Goal: Contribute content: Add original content to the website for others to see

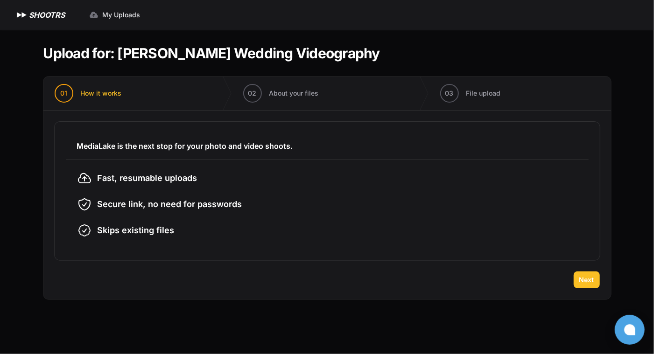
click at [587, 281] on span "Next" at bounding box center [586, 279] width 15 height 9
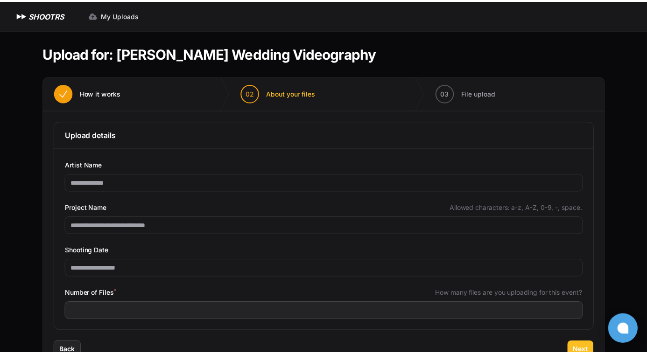
scroll to position [31, 0]
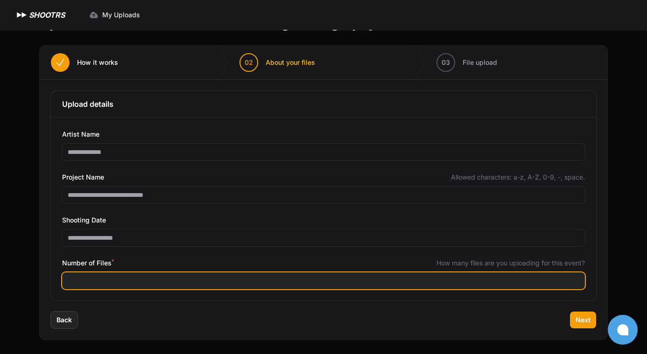
click at [143, 281] on input "Number of Files *" at bounding box center [323, 281] width 523 height 17
type input "**"
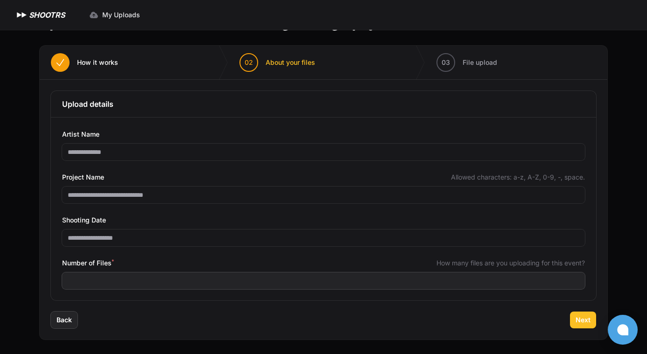
click at [589, 316] on span "Next" at bounding box center [582, 320] width 15 height 9
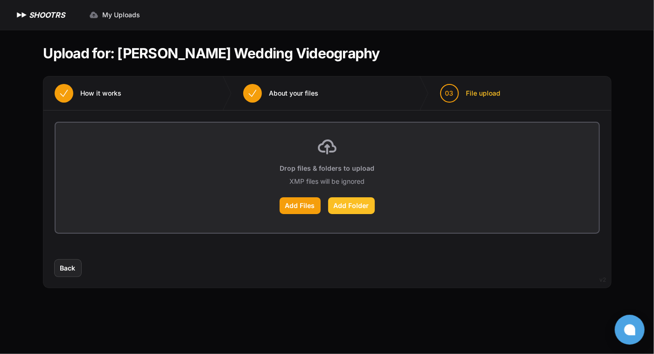
click at [361, 202] on label "Add Folder" at bounding box center [351, 205] width 47 height 17
click at [0, 0] on input "Add Folder" at bounding box center [0, 0] width 0 height 0
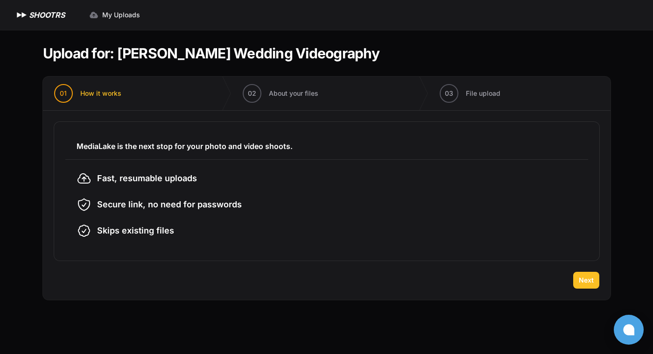
click at [591, 281] on span "Next" at bounding box center [586, 279] width 15 height 9
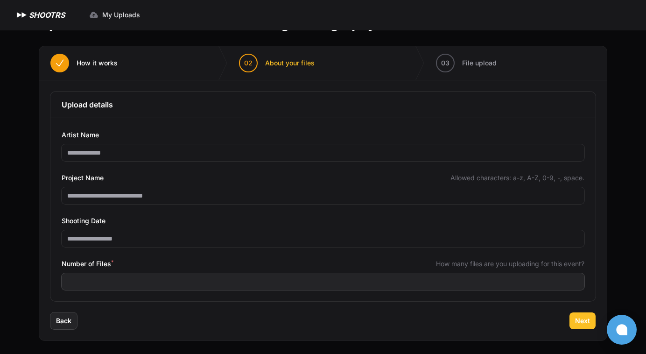
scroll to position [32, 0]
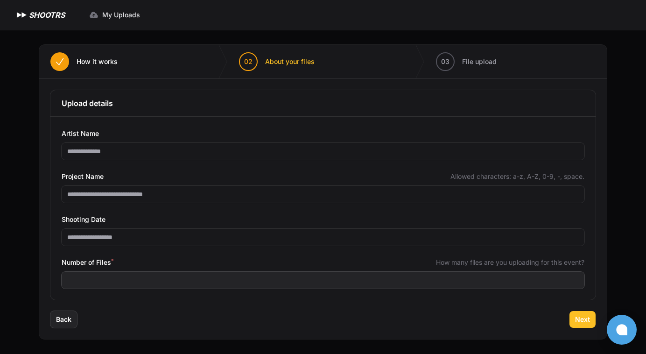
click at [582, 313] on button "Next" at bounding box center [582, 319] width 26 height 17
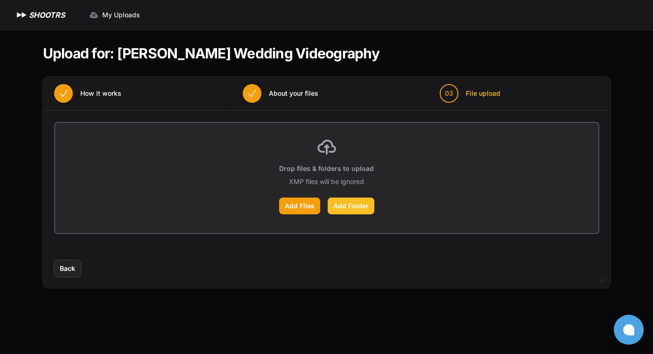
click at [349, 202] on label "Add Folder" at bounding box center [351, 205] width 47 height 17
click at [0, 0] on input "Add Folder" at bounding box center [0, 0] width 0 height 0
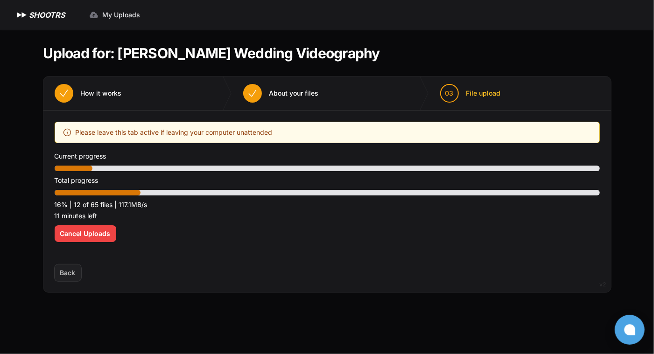
click at [25, 72] on div "Expand sidebar Collapse sidebar SHOOTRS SHOOTRS My Uploads" at bounding box center [327, 177] width 654 height 354
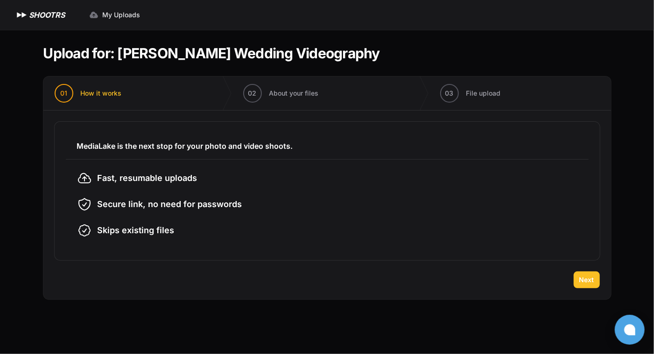
click at [582, 281] on span "Next" at bounding box center [586, 279] width 15 height 9
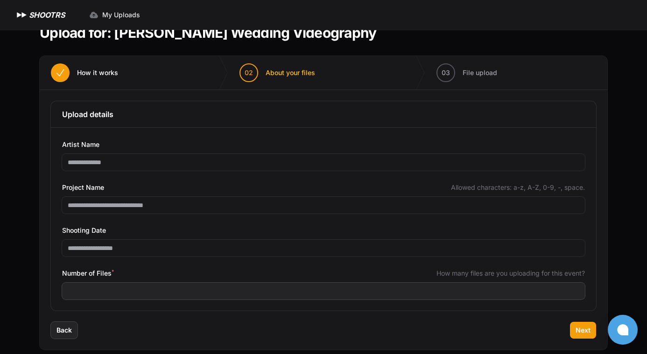
scroll to position [31, 0]
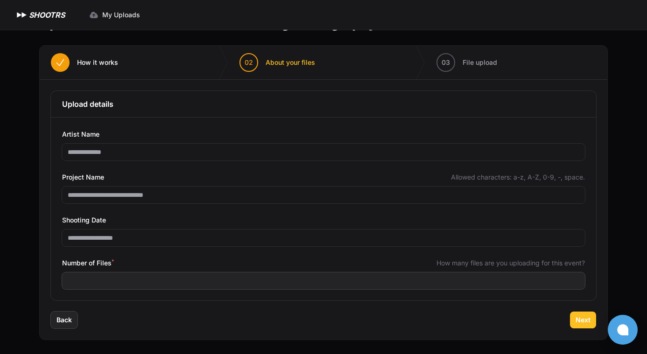
click at [584, 319] on span "Next" at bounding box center [582, 320] width 15 height 9
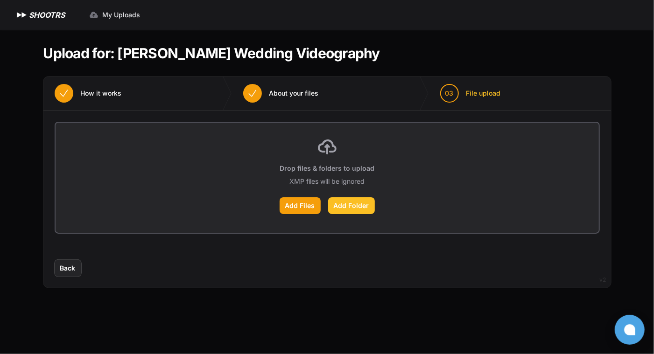
click at [336, 209] on label "Add Folder" at bounding box center [351, 205] width 47 height 17
click at [0, 0] on input "Add Folder" at bounding box center [0, 0] width 0 height 0
